Goal: Task Accomplishment & Management: Manage account settings

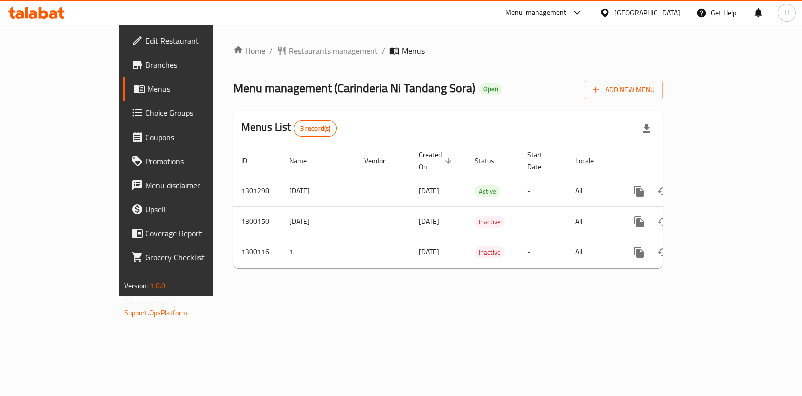
click at [145, 44] on span "Edit Restaurant" at bounding box center [195, 41] width 100 height 12
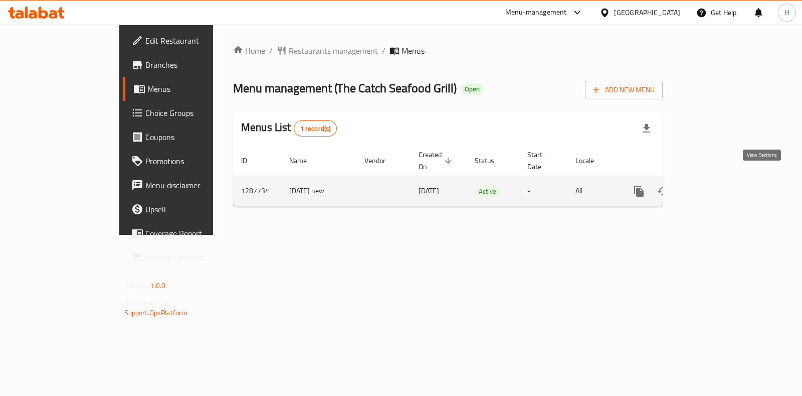
click at [723, 179] on link "enhanced table" at bounding box center [711, 191] width 24 height 24
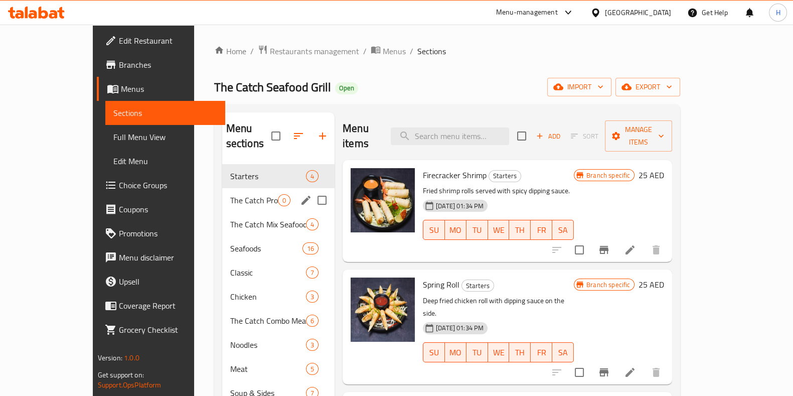
click at [239, 194] on span "The Catch Promo" at bounding box center [254, 200] width 48 height 12
